Goal: Task Accomplishment & Management: Complete application form

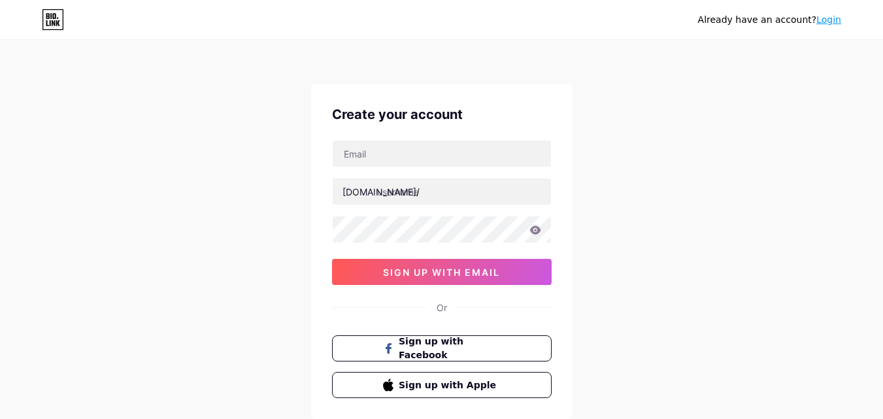
scroll to position [65, 0]
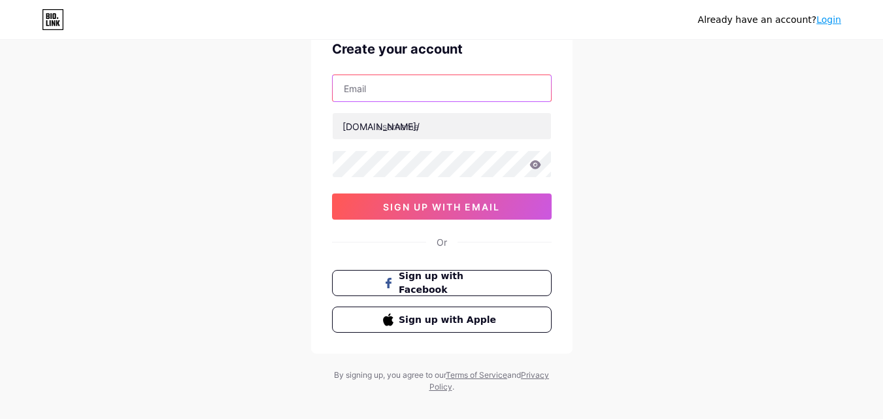
click at [404, 95] on input "text" at bounding box center [442, 88] width 218 height 26
type input "[EMAIL_ADDRESS][DOMAIN_NAME]"
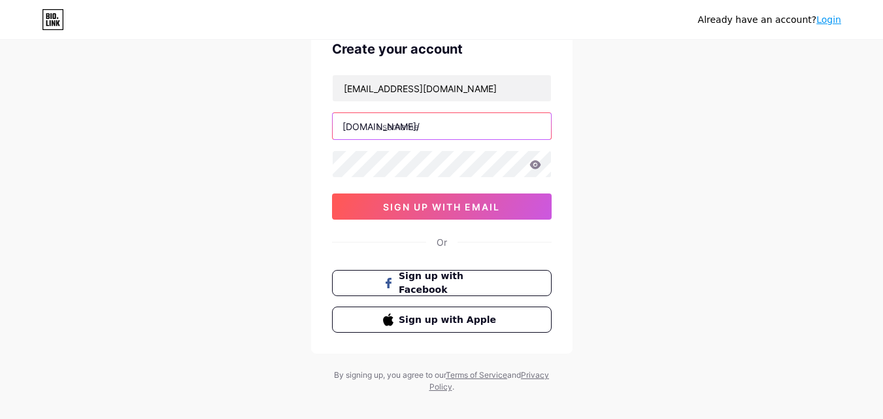
click at [414, 127] on input "text" at bounding box center [442, 126] width 218 height 26
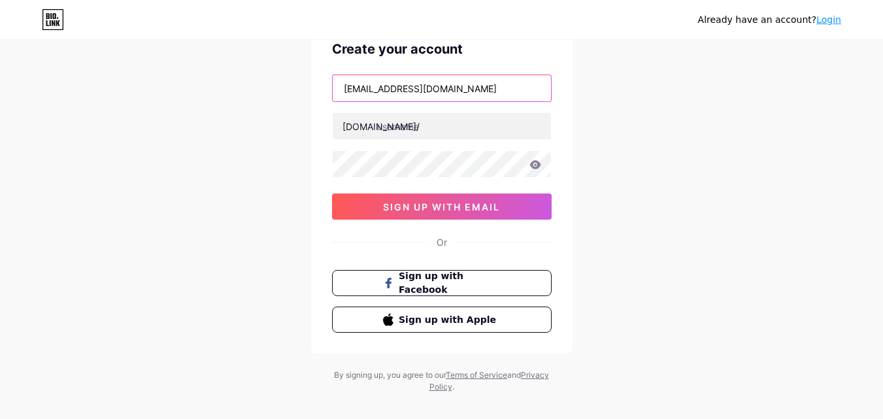
drag, startPoint x: 422, startPoint y: 86, endPoint x: 331, endPoint y: 74, distance: 91.5
click at [332, 74] on div "[EMAIL_ADDRESS][DOMAIN_NAME] [DOMAIN_NAME]/ 0cAFcWeA7B6hFmLtACP9h5ApuOw2WgLOt4F…" at bounding box center [442, 146] width 220 height 145
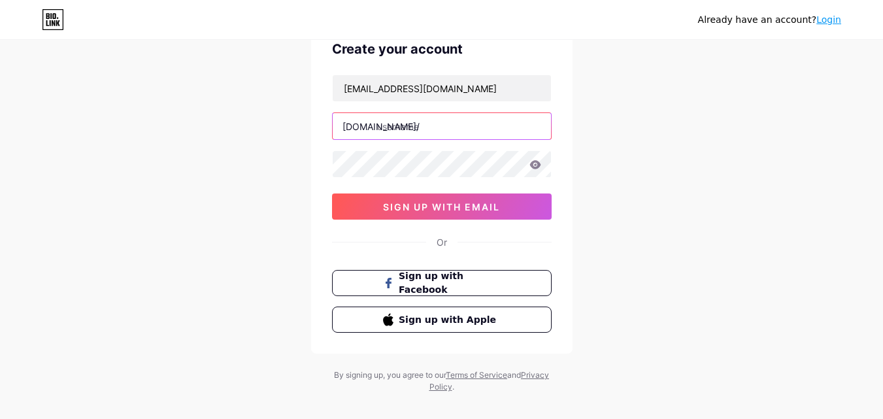
click at [387, 135] on input "text" at bounding box center [442, 126] width 218 height 26
paste input "mdentalgreenwich"
type input "mdentalgreenwich"
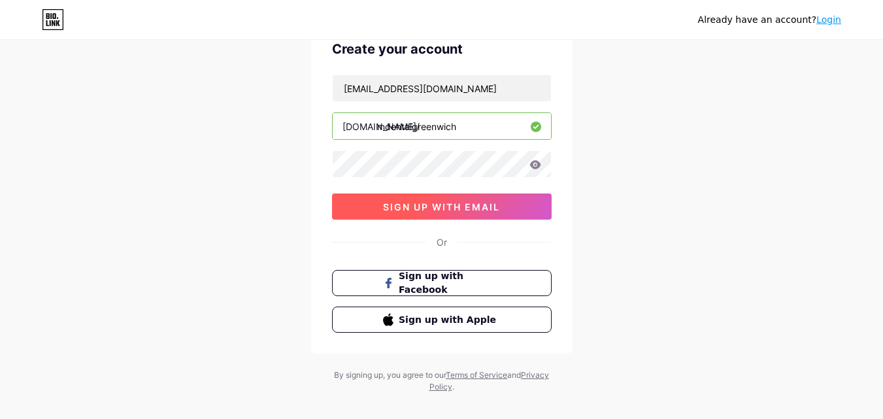
click at [383, 206] on span "sign up with email" at bounding box center [441, 206] width 117 height 11
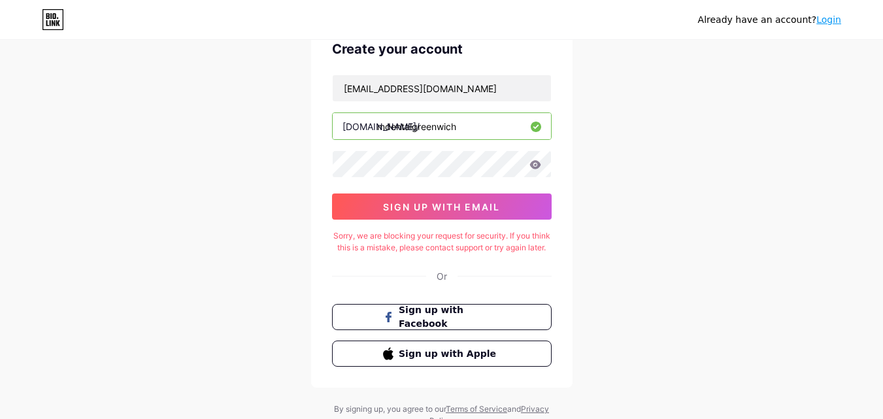
scroll to position [0, 0]
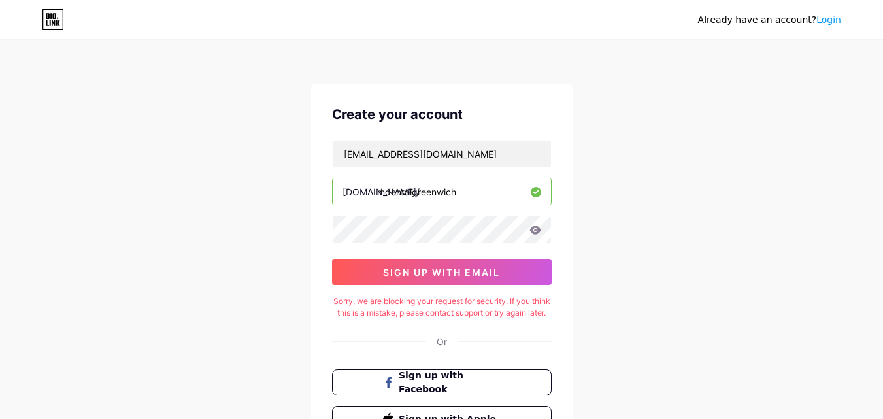
click at [533, 227] on icon at bounding box center [534, 229] width 11 height 8
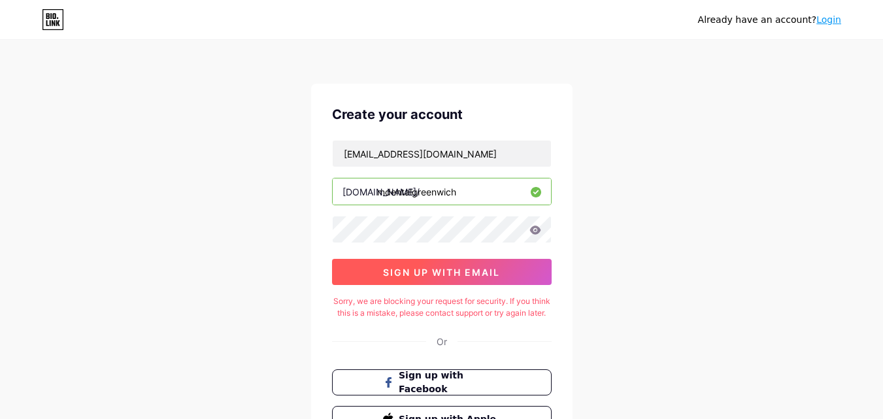
click at [485, 269] on span "sign up with email" at bounding box center [441, 272] width 117 height 11
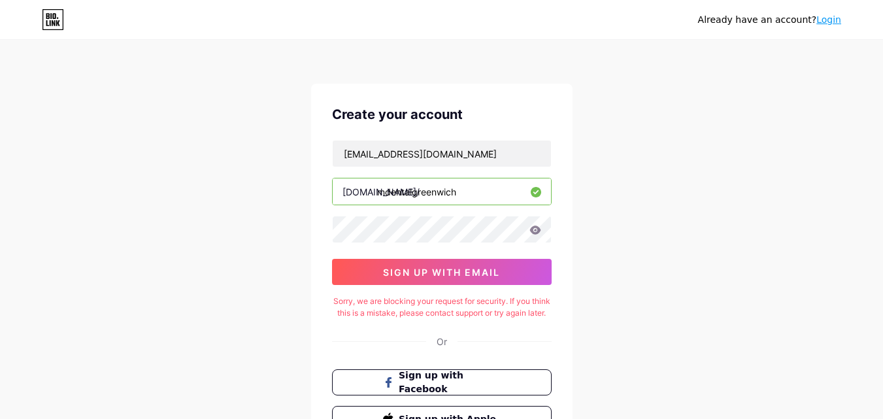
click at [820, 23] on link "Login" at bounding box center [828, 19] width 25 height 10
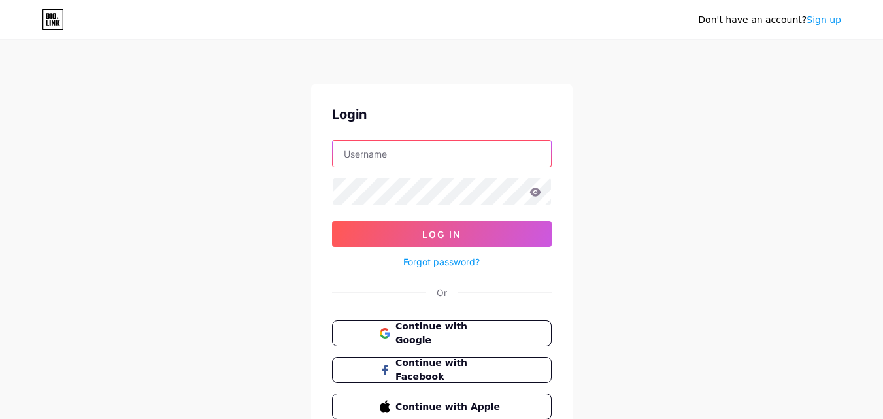
type input "[EMAIL_ADDRESS][DOMAIN_NAME]"
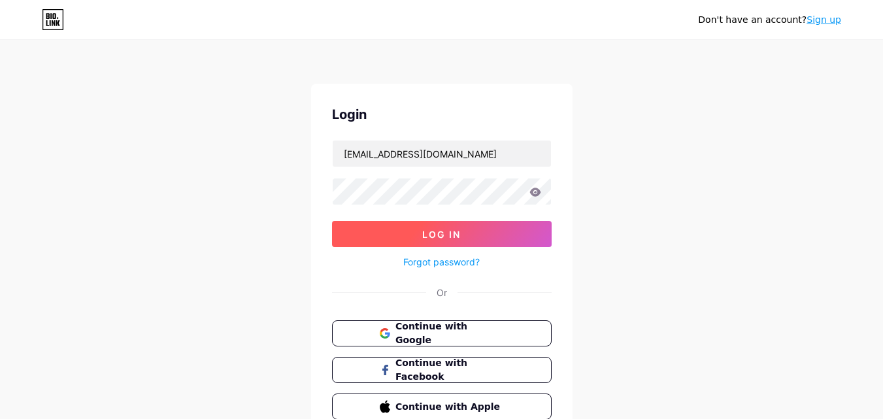
click at [408, 240] on button "Log In" at bounding box center [442, 234] width 220 height 26
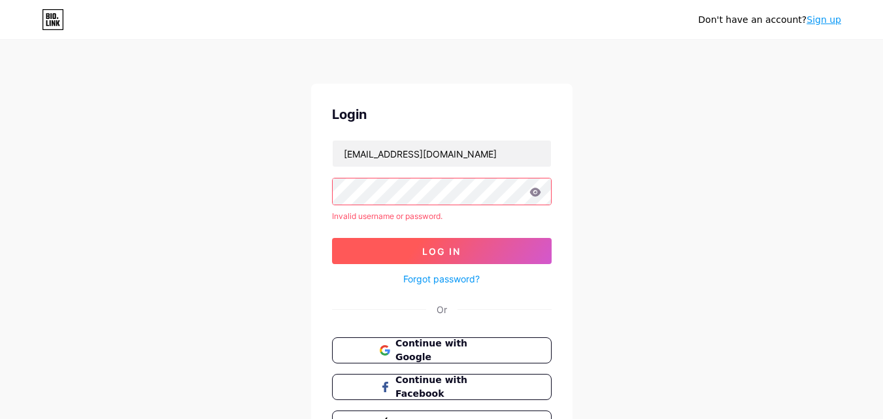
click at [428, 255] on span "Log In" at bounding box center [441, 251] width 39 height 11
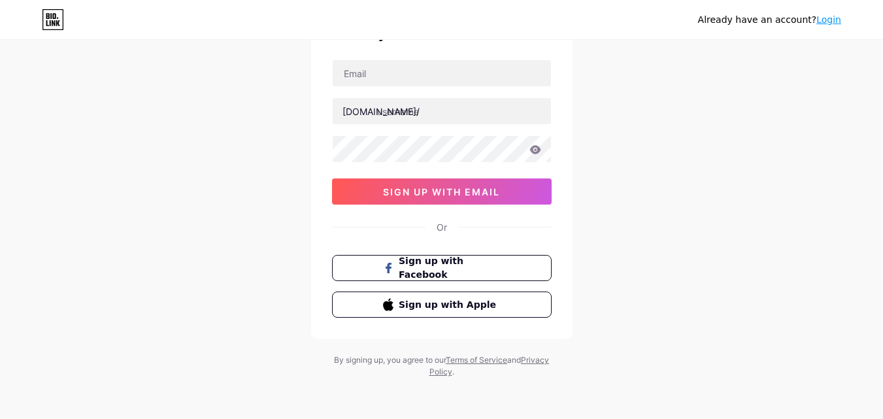
scroll to position [81, 0]
